Goal: Task Accomplishment & Management: Use online tool/utility

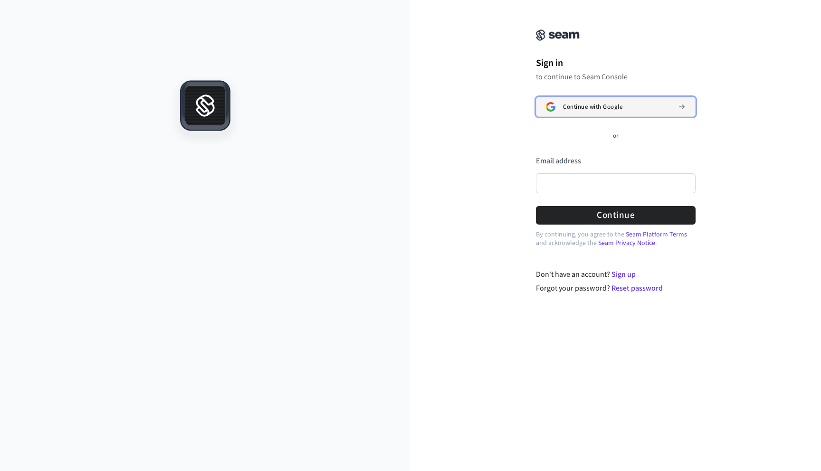
click at [627, 110] on div "Continue with Google" at bounding box center [616, 107] width 107 height 8
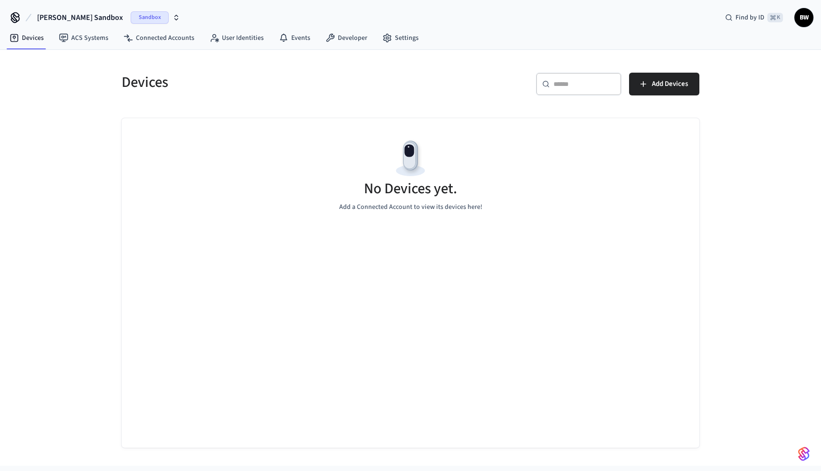
click at [131, 20] on span "Sandbox" at bounding box center [150, 17] width 38 height 12
click at [131, 18] on span "Sandbox" at bounding box center [150, 17] width 38 height 12
click at [398, 40] on link "Settings" at bounding box center [400, 37] width 51 height 17
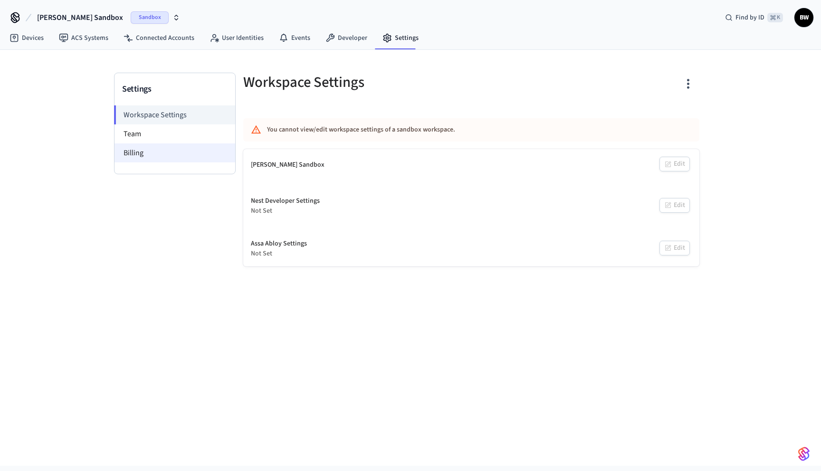
click at [149, 154] on li "Billing" at bounding box center [175, 153] width 121 height 19
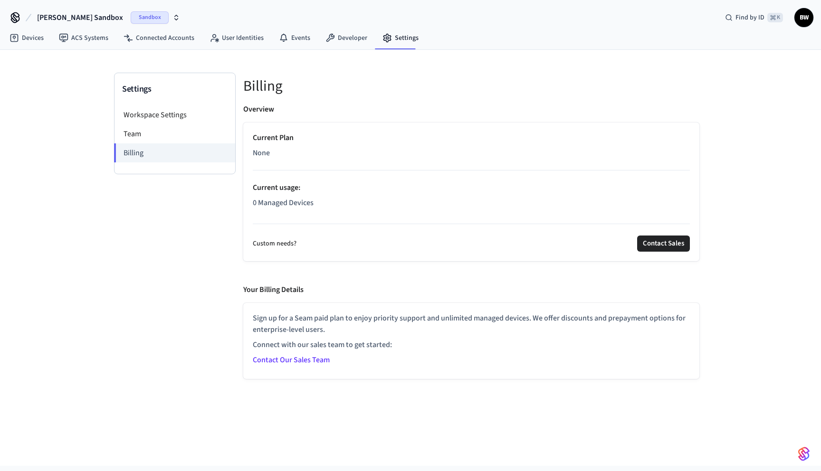
click at [810, 18] on span "BW" at bounding box center [803, 17] width 17 height 17
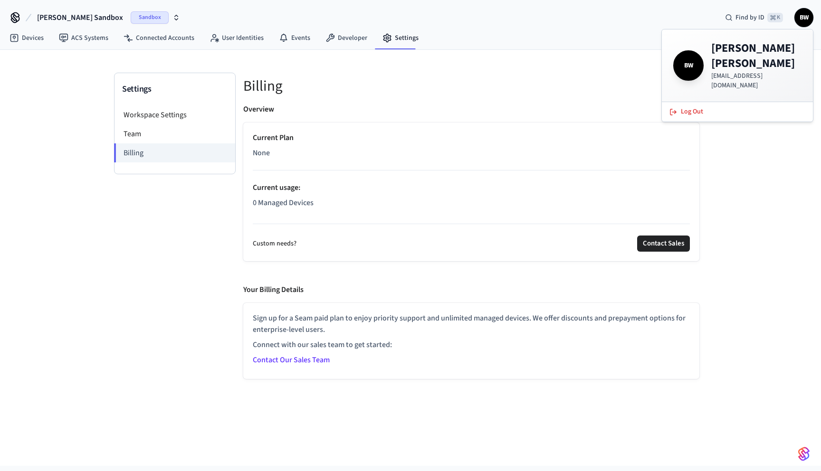
click at [759, 56] on h4 "[PERSON_NAME]" at bounding box center [756, 56] width 90 height 30
click at [11, 16] on icon at bounding box center [15, 17] width 8 height 8
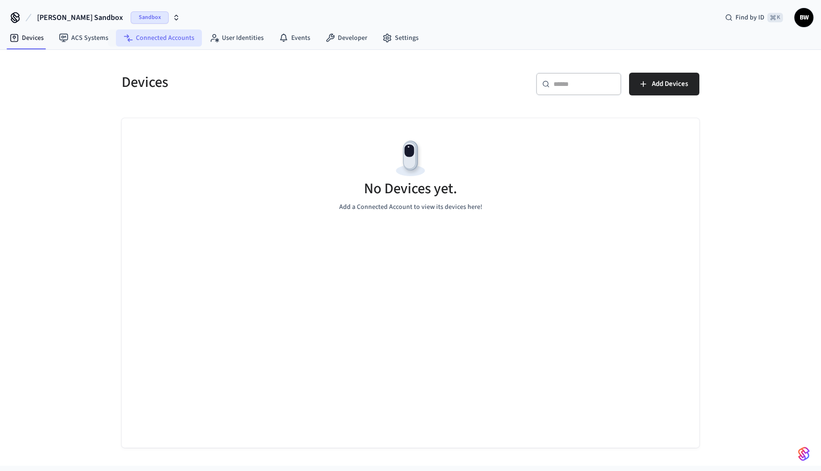
click at [172, 39] on link "Connected Accounts" at bounding box center [159, 37] width 86 height 17
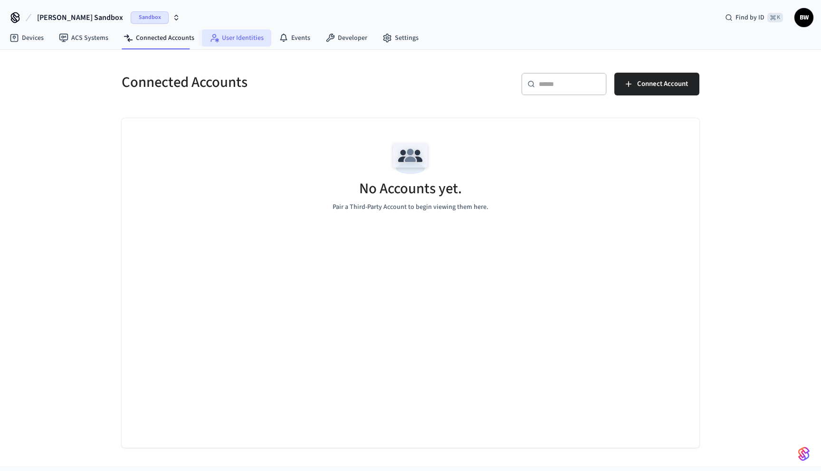
click at [228, 41] on link "User Identities" at bounding box center [236, 37] width 69 height 17
click at [279, 41] on icon at bounding box center [284, 38] width 10 height 10
click at [351, 42] on link "Developer" at bounding box center [346, 37] width 57 height 17
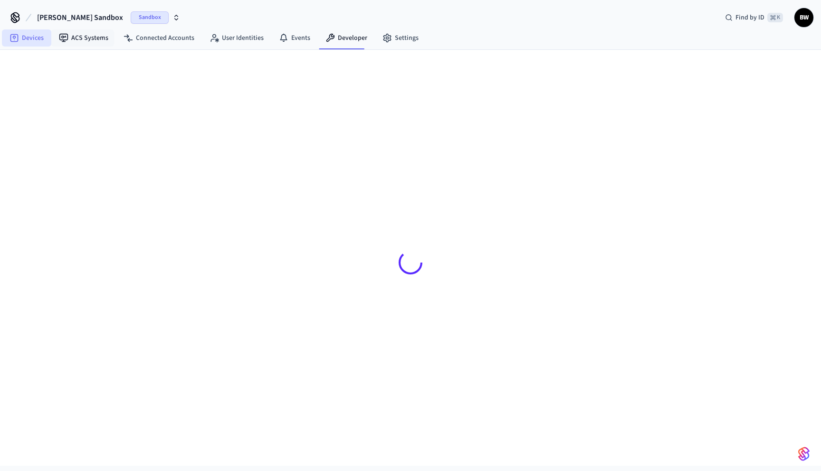
click at [28, 41] on link "Devices" at bounding box center [26, 37] width 49 height 17
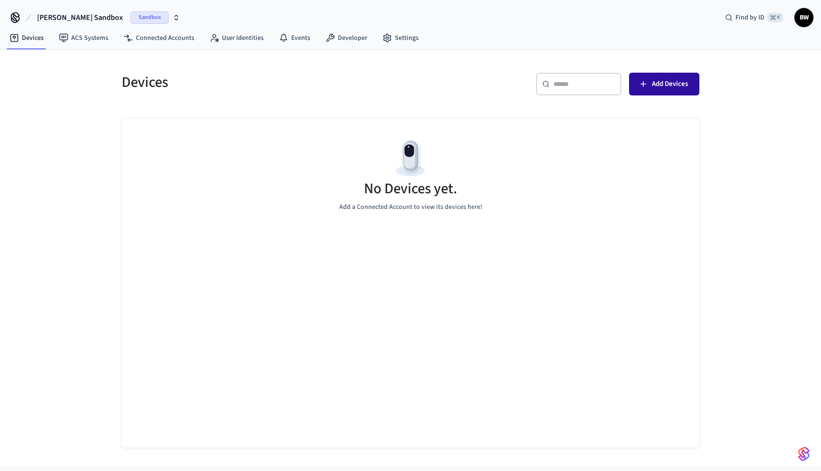
click at [677, 86] on span "Add Devices" at bounding box center [670, 84] width 36 height 12
click at [632, 268] on div "No Devices yet. Add a Connected Account to view its devices here!" at bounding box center [411, 283] width 578 height 330
click at [134, 17] on span "Sandbox" at bounding box center [150, 17] width 38 height 12
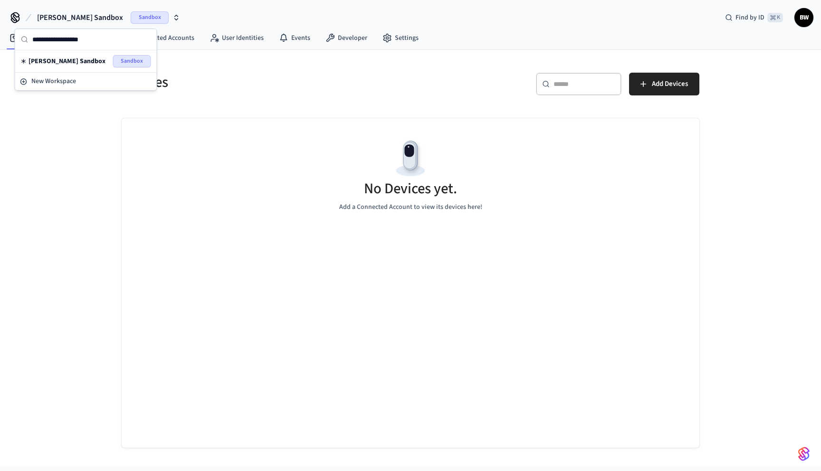
click at [134, 17] on span "Sandbox" at bounding box center [150, 17] width 38 height 12
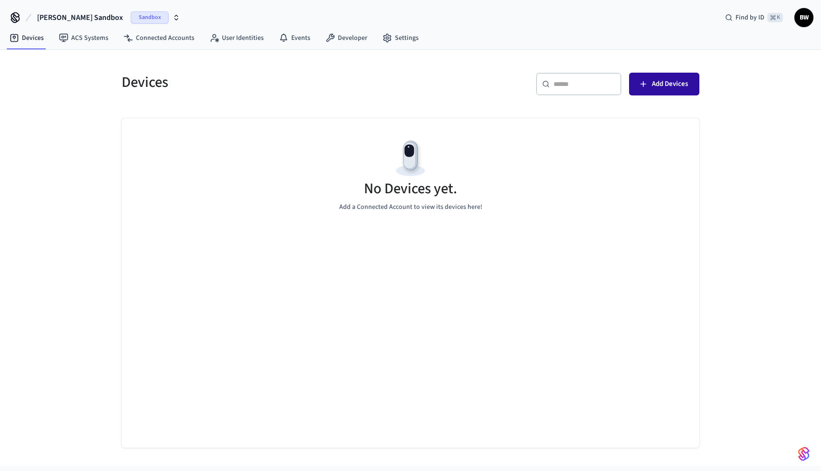
click at [657, 87] on span "Add Devices" at bounding box center [670, 84] width 36 height 12
